Goal: Communication & Community: Ask a question

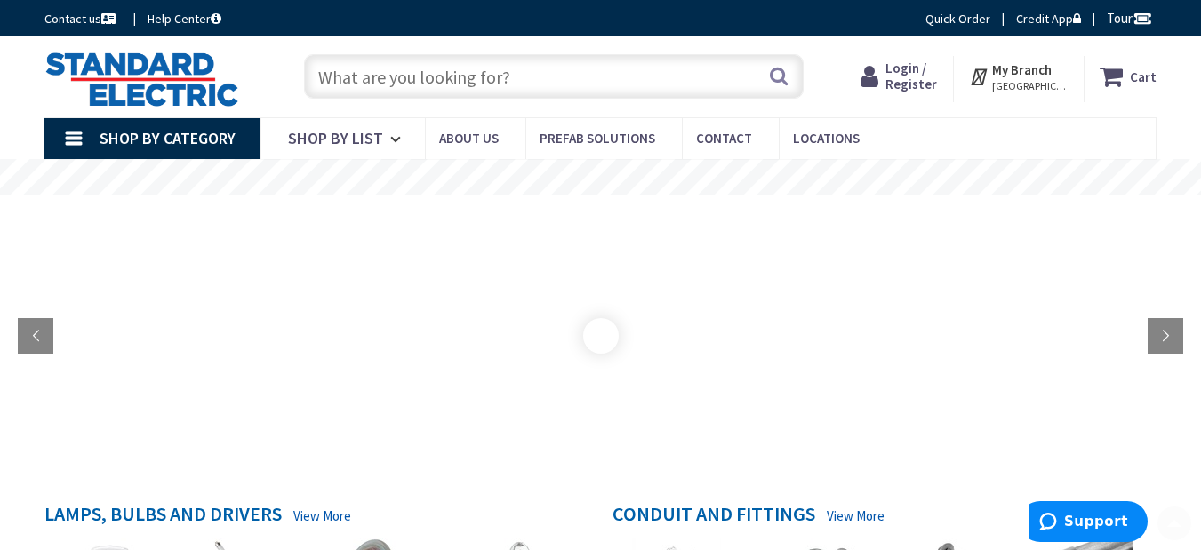
click at [44, 10] on link "Contact us" at bounding box center [81, 19] width 75 height 18
click at [682, 118] on link "Contact" at bounding box center [730, 138] width 97 height 40
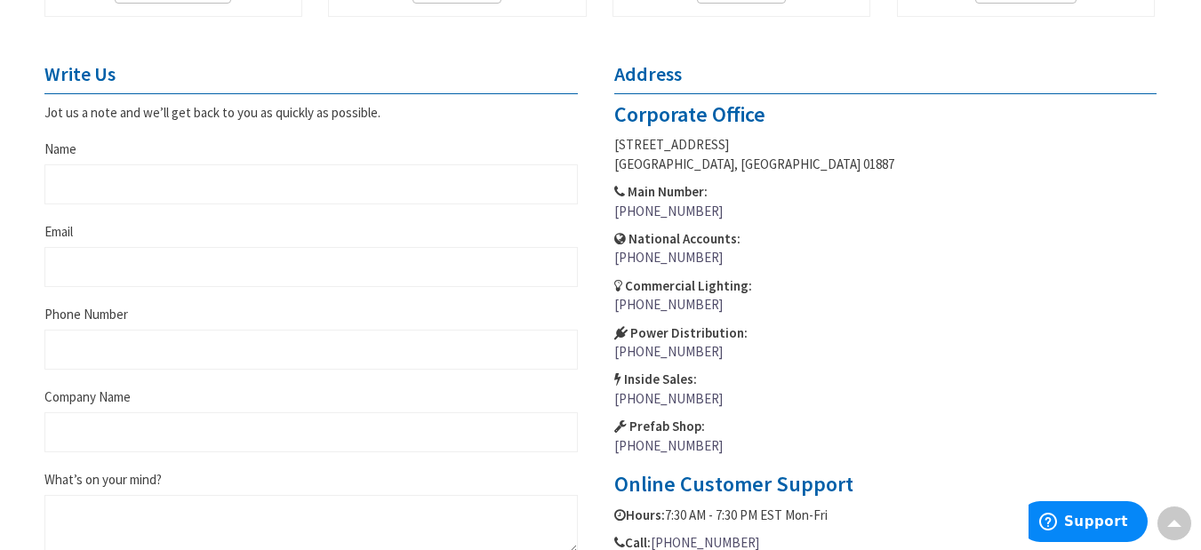
scroll to position [711, 0]
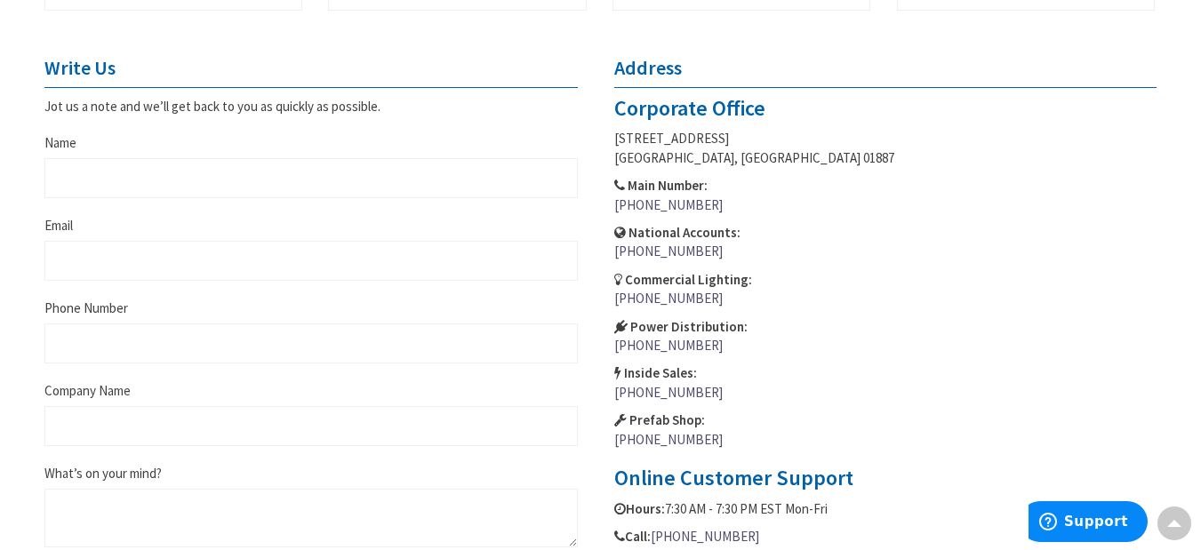
click at [122, 288] on fieldset "Write Us Jot us a note and we’ll get back to you as quickly as possible. Name E…" at bounding box center [310, 346] width 533 height 579
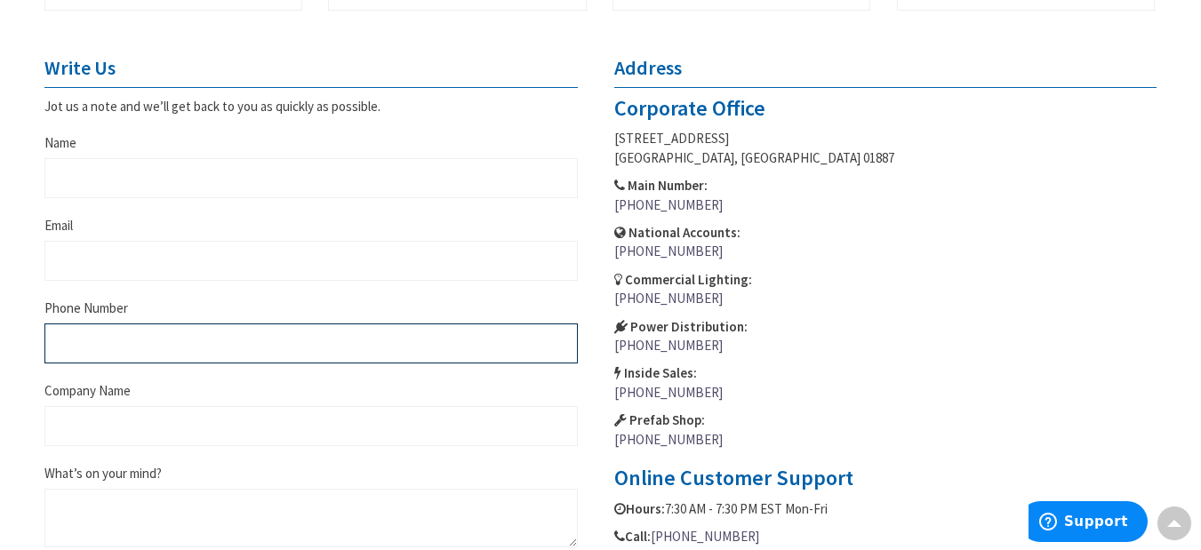
click at [180, 360] on input "Phone Number" at bounding box center [310, 344] width 533 height 40
type input "6162717305"
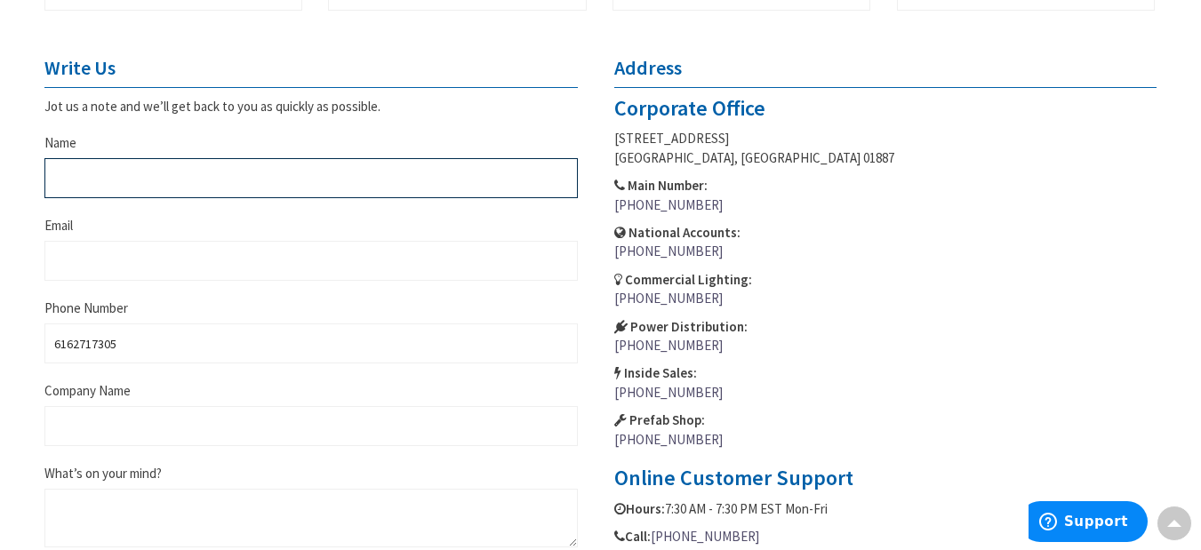
type input "Dominic Dault"
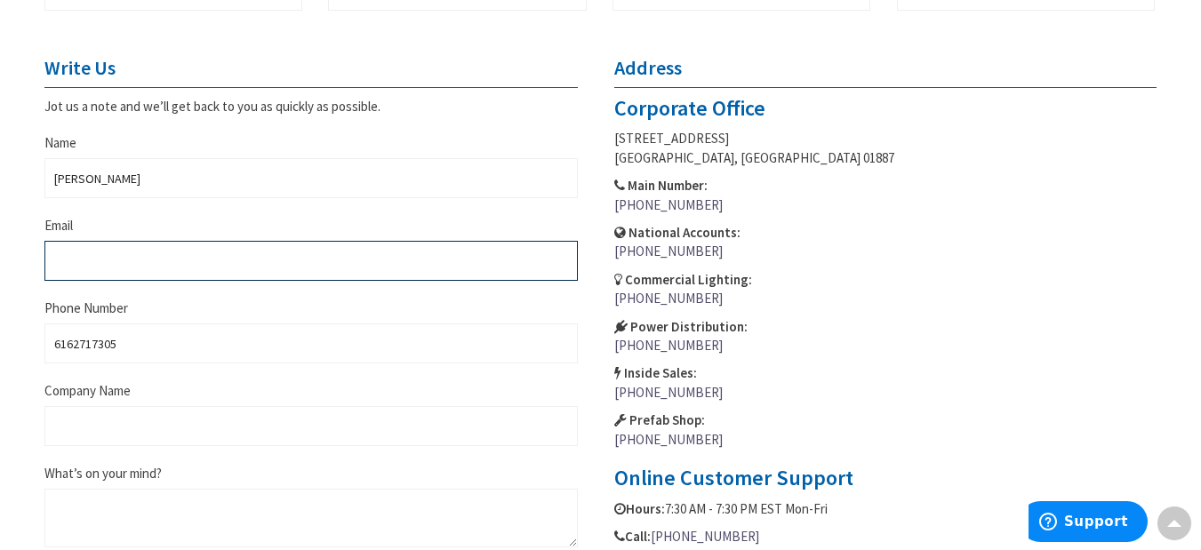
type input "dominic@certaprorandhaven.com"
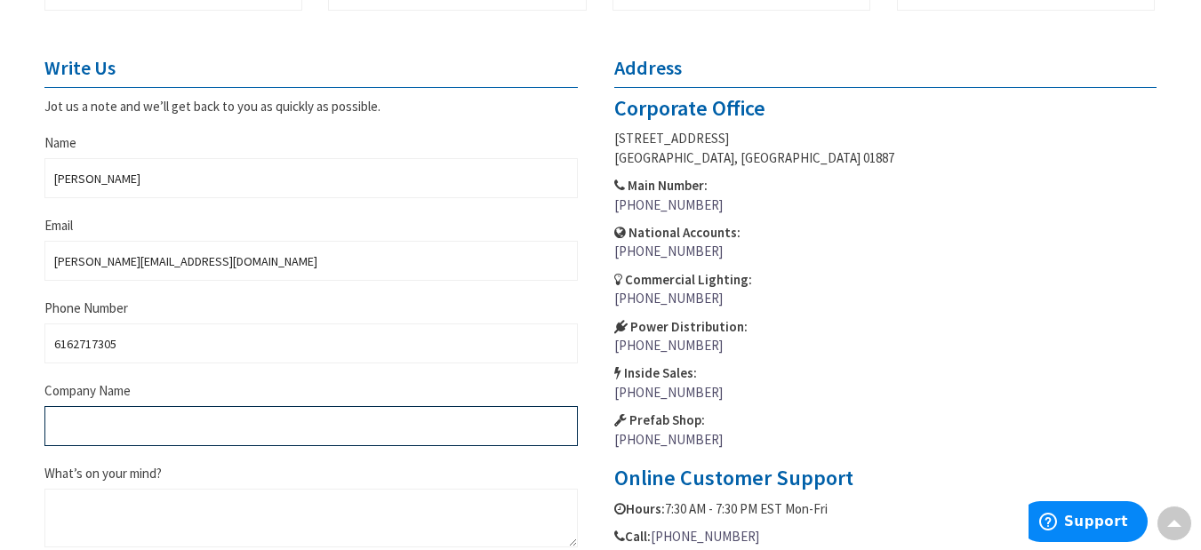
type input "CertaPro of Grand Haven"
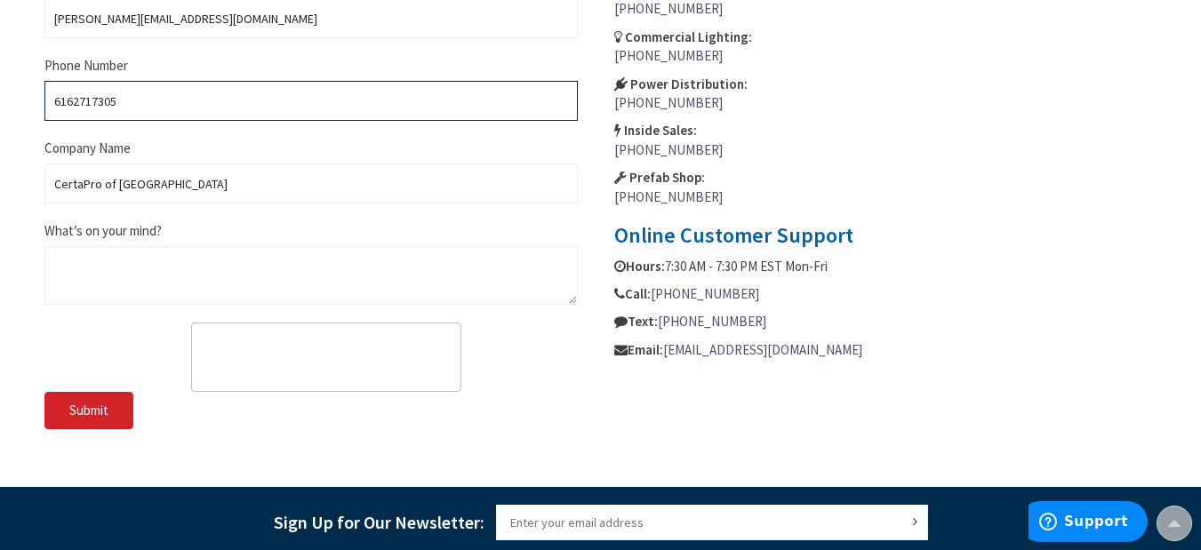
scroll to position [1007, 0]
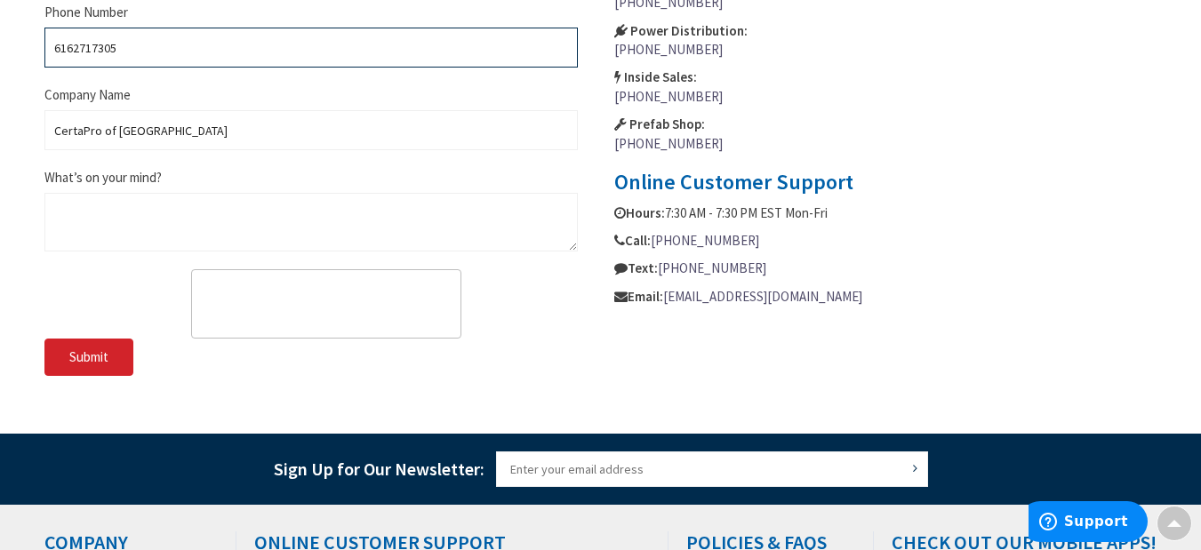
paste input "I work with a local painting company and would love to give you a professional …"
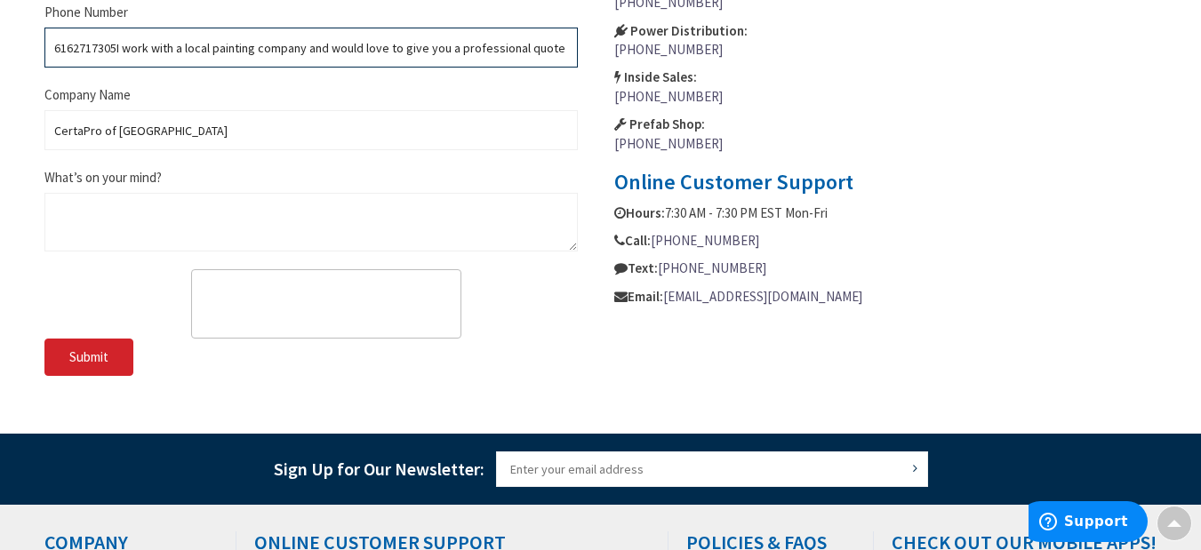
scroll to position [0, 2574]
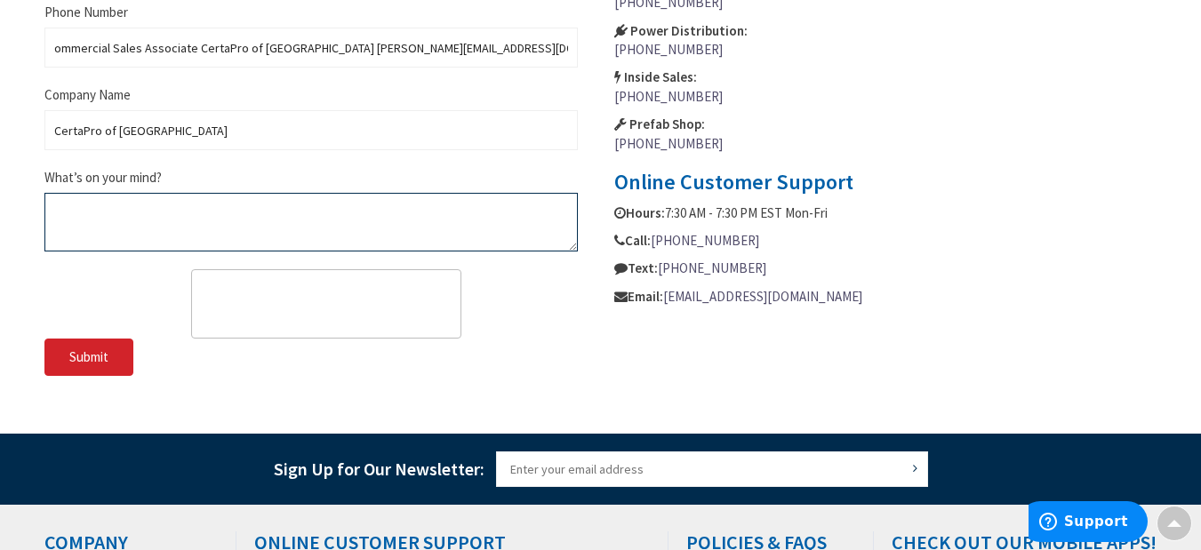
click at [227, 238] on textarea "What’s on your mind?" at bounding box center [310, 222] width 533 height 59
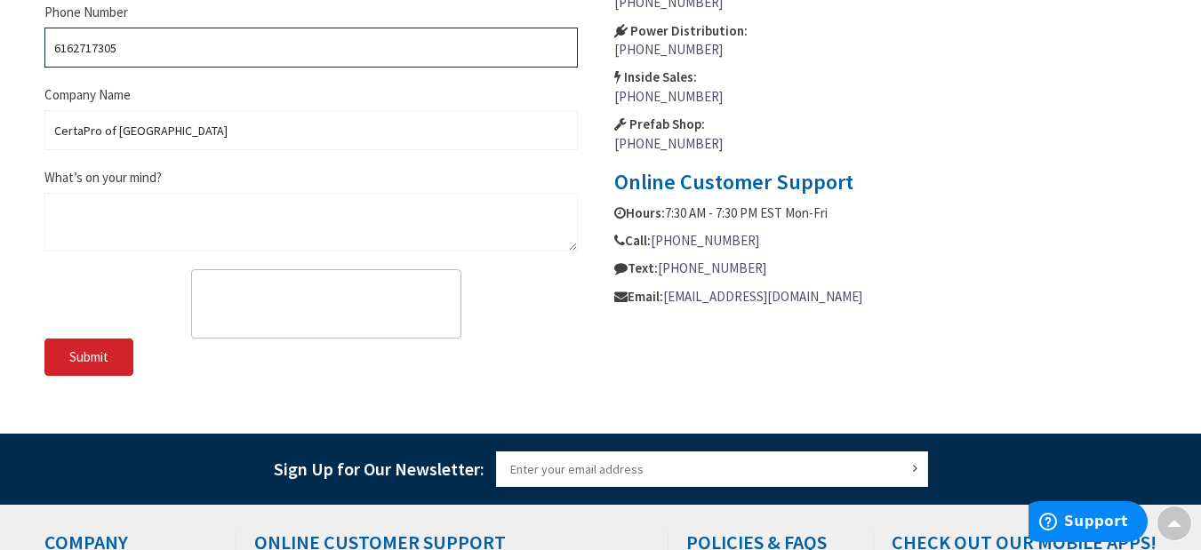
type input "6162717305"
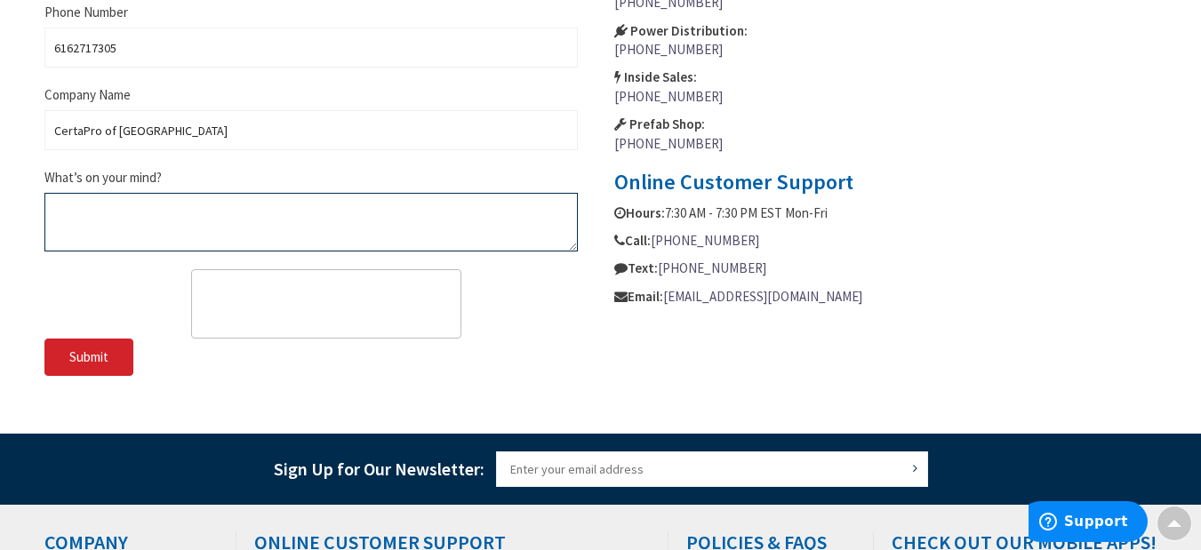
paste textarea "I work with a local painting company and would love to give you a professional …"
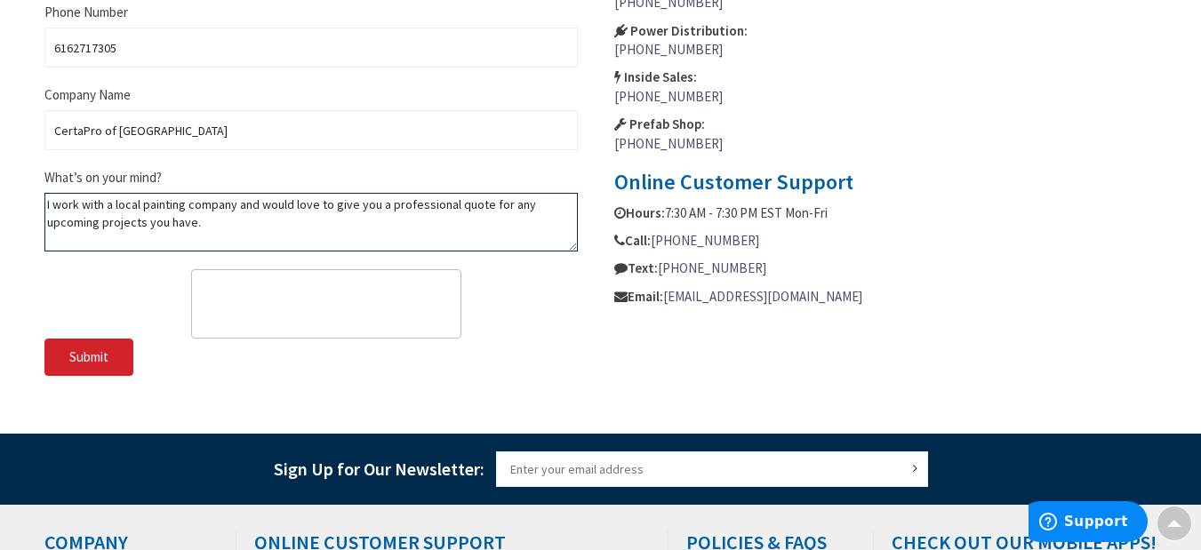
click at [175, 236] on textarea "I work with a local painting company and would love to give you a professional …" at bounding box center [310, 222] width 533 height 59
type textarea "I work with a local painting company and would love to give you a professional …"
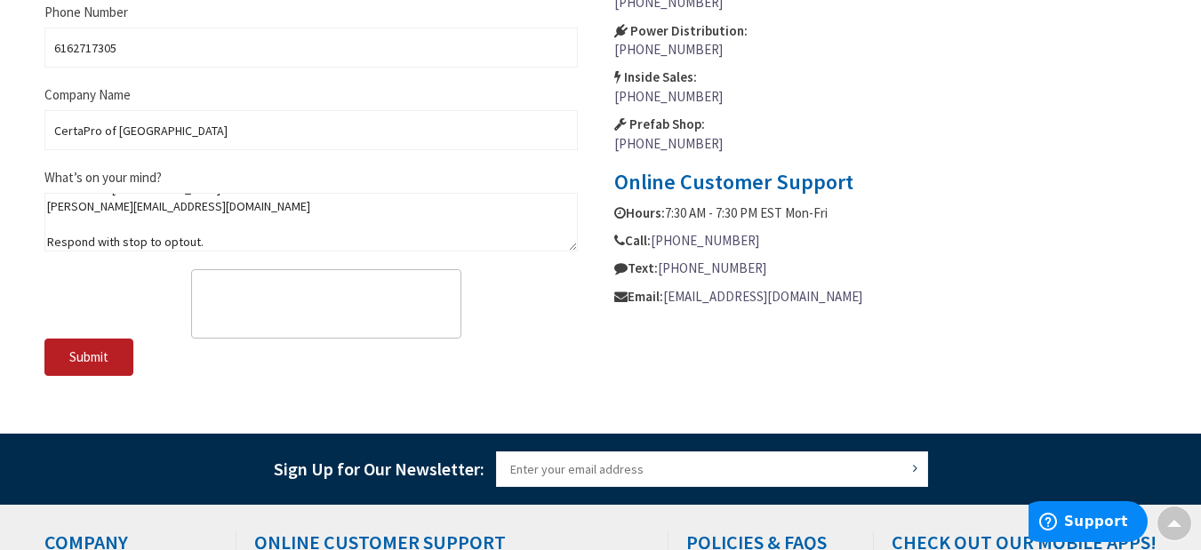
click at [65, 364] on button "Submit" at bounding box center [88, 357] width 89 height 37
click at [67, 365] on button "Submit" at bounding box center [88, 357] width 89 height 37
